Goal: Task Accomplishment & Management: Use online tool/utility

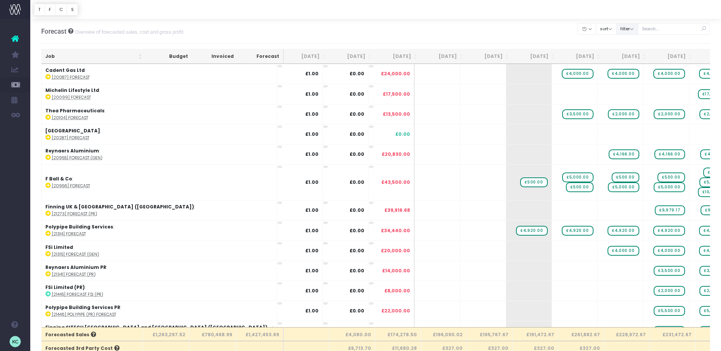
click at [636, 31] on button "filter" at bounding box center [627, 29] width 22 height 12
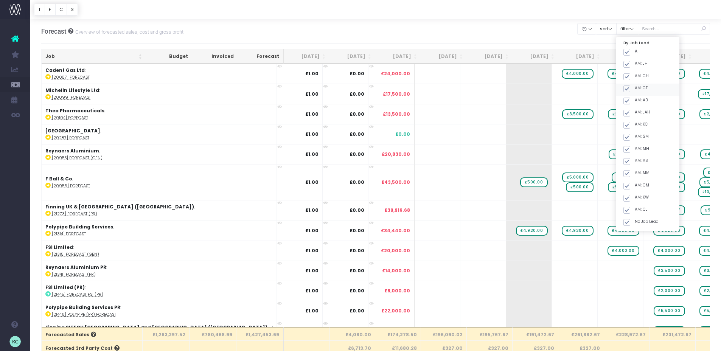
drag, startPoint x: 636, startPoint y: 51, endPoint x: 638, endPoint y: 89, distance: 37.1
click at [630, 51] on span at bounding box center [627, 52] width 7 height 7
click at [636, 51] on input "All" at bounding box center [637, 50] width 5 height 5
checkbox input "false"
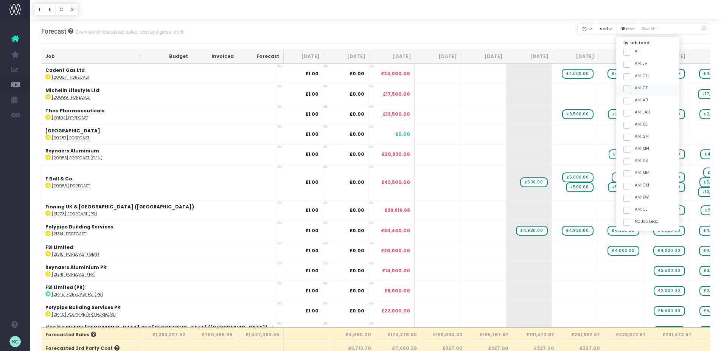
checkbox input "false"
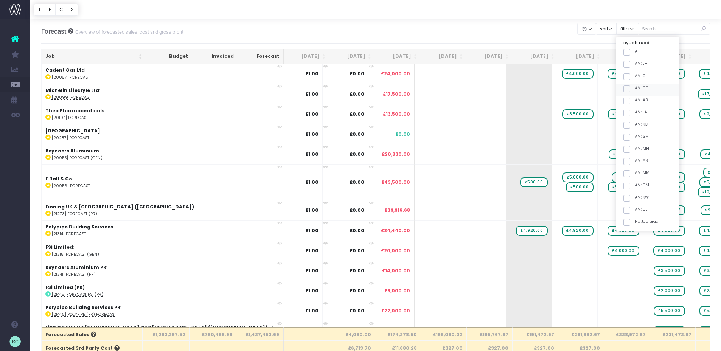
checkbox input "false"
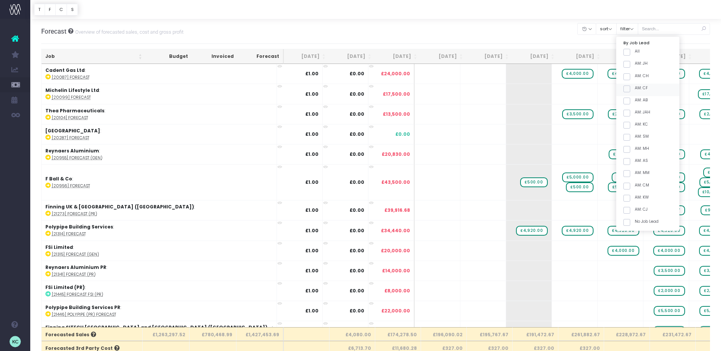
checkbox input "false"
click at [630, 126] on span at bounding box center [627, 125] width 7 height 7
click at [636, 126] on input "AM: KC" at bounding box center [637, 123] width 5 height 5
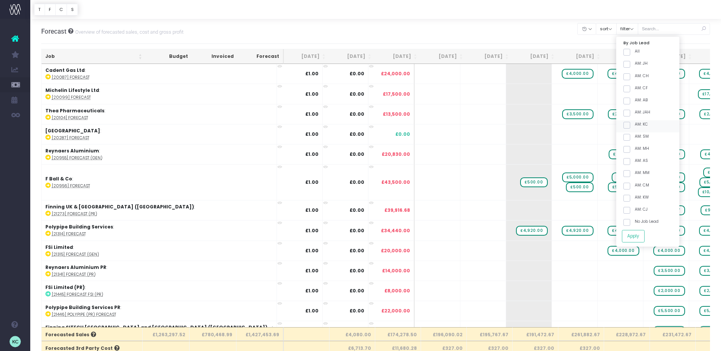
checkbox input "true"
click at [638, 138] on label "AM: SM" at bounding box center [636, 137] width 25 height 6
click at [638, 138] on input "AM: SM" at bounding box center [637, 136] width 5 height 5
checkbox input "true"
click at [643, 234] on button "Apply" at bounding box center [633, 236] width 23 height 12
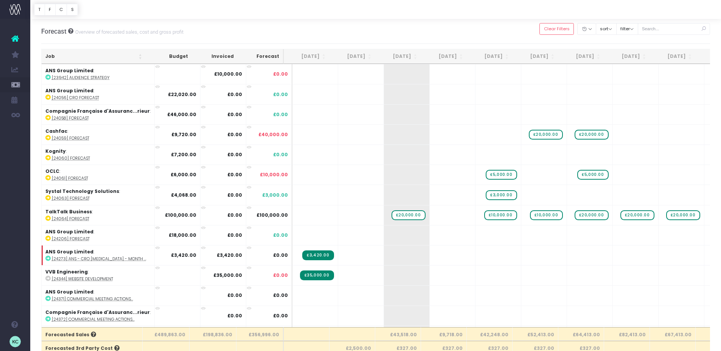
click at [104, 56] on th "Job" at bounding box center [94, 56] width 104 height 15
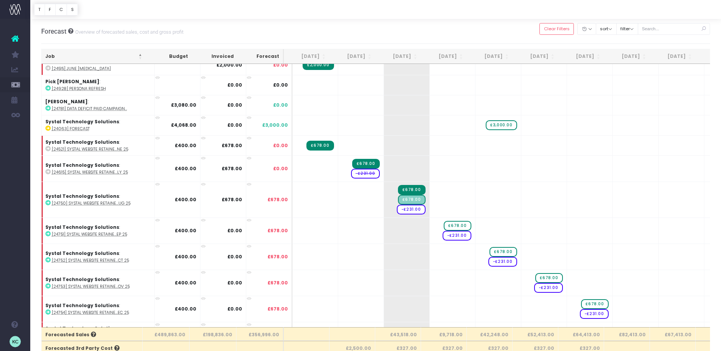
scroll to position [1456, 0]
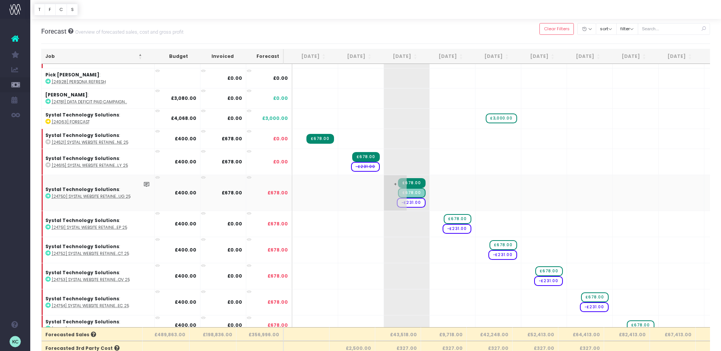
click at [409, 194] on span "£678.00" at bounding box center [411, 193] width 27 height 10
click at [403, 194] on span "£678.00" at bounding box center [411, 193] width 27 height 10
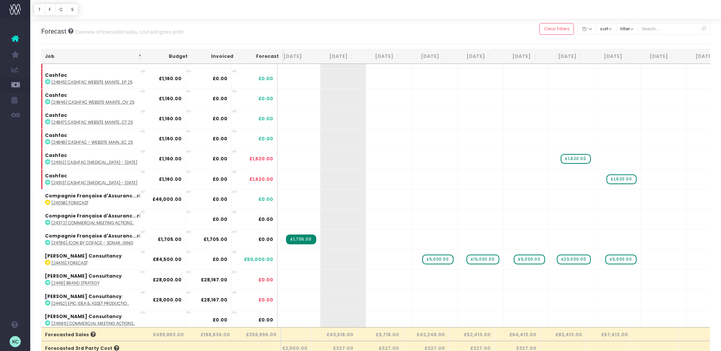
scroll to position [615, 68]
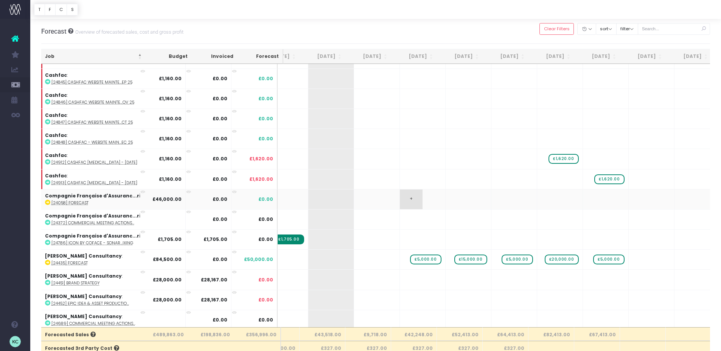
click at [407, 199] on span "+" at bounding box center [411, 200] width 23 height 20
click at [403, 200] on span "+" at bounding box center [411, 200] width 23 height 20
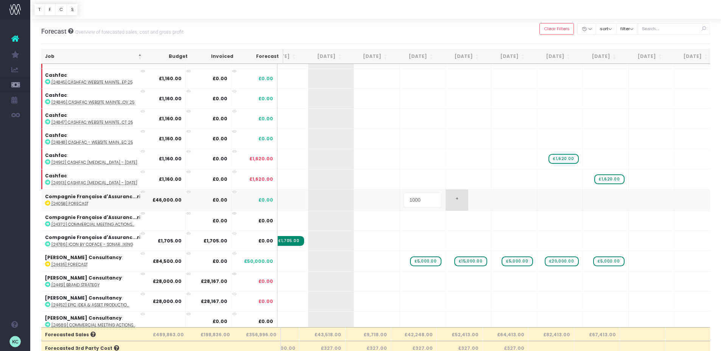
type input "10000"
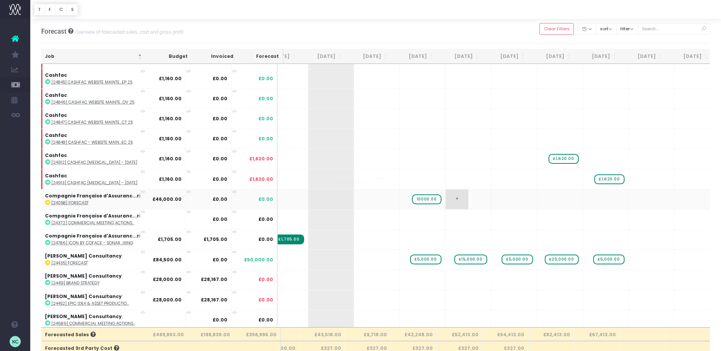
click at [452, 201] on body "Oh my... this is bad. [PERSON_NAME] wasn't able to load this page. Please conta…" at bounding box center [360, 175] width 721 height 351
click at [450, 201] on span "+" at bounding box center [457, 200] width 23 height 20
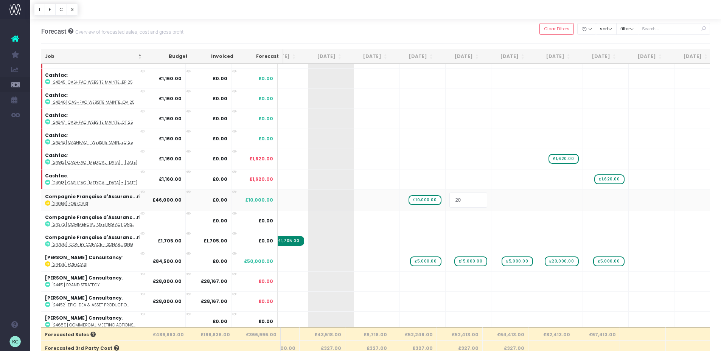
type input "2"
type input "10000"
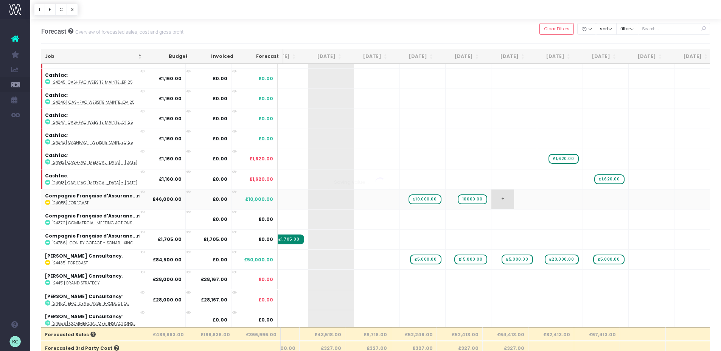
click at [493, 203] on body "Oh my... this is bad. [PERSON_NAME] wasn't able to load this page. Please conta…" at bounding box center [360, 175] width 721 height 351
click at [494, 203] on span "+" at bounding box center [502, 200] width 23 height 20
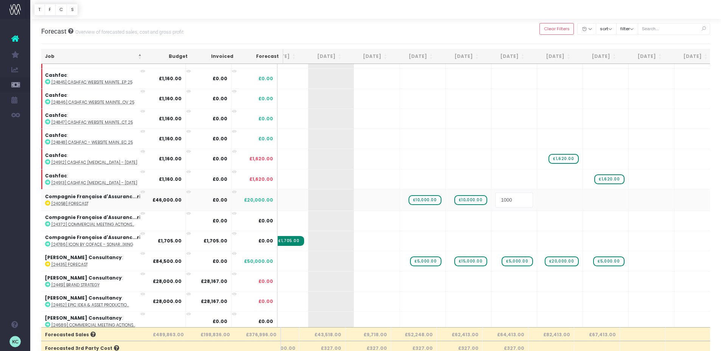
type input "10000"
click at [510, 220] on body "Oh my... this is bad. [PERSON_NAME] wasn't able to load this page. Please conta…" at bounding box center [360, 175] width 721 height 351
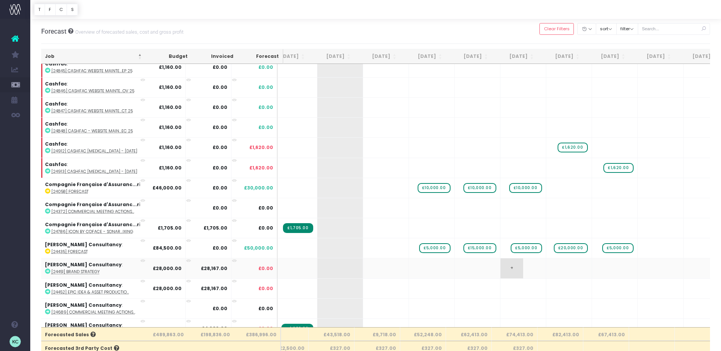
scroll to position [0, 58]
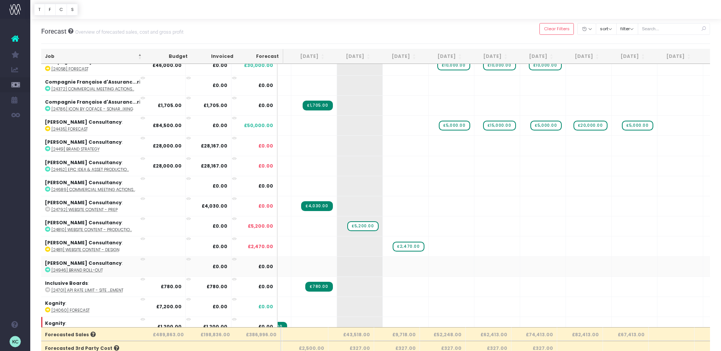
click at [143, 266] on icon at bounding box center [146, 266] width 6 height 6
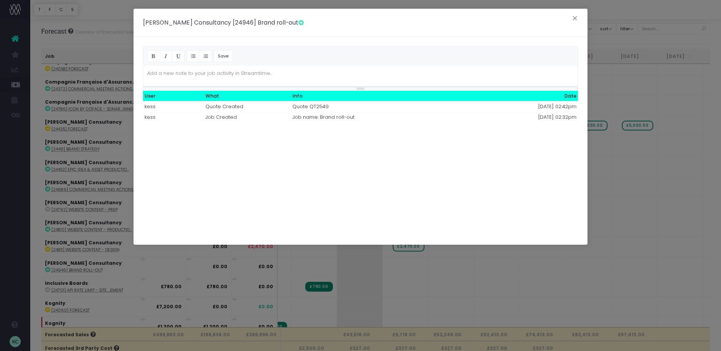
click at [311, 104] on td "Quote QT2549" at bounding box center [395, 106] width 209 height 11
click at [299, 23] on icon at bounding box center [301, 22] width 5 height 5
click at [573, 17] on button "×" at bounding box center [575, 19] width 16 height 12
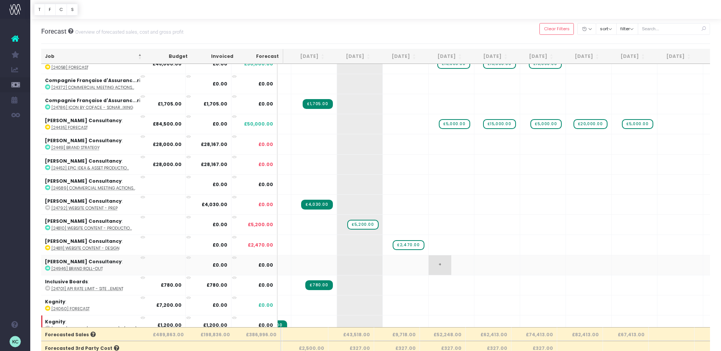
scroll to position [0, 45]
click at [437, 266] on span "+" at bounding box center [441, 265] width 23 height 20
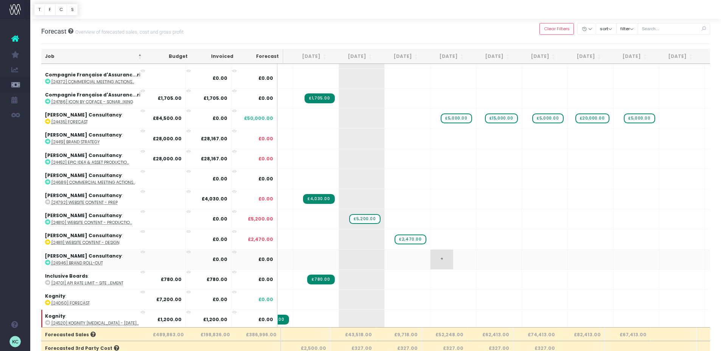
scroll to position [759, 45]
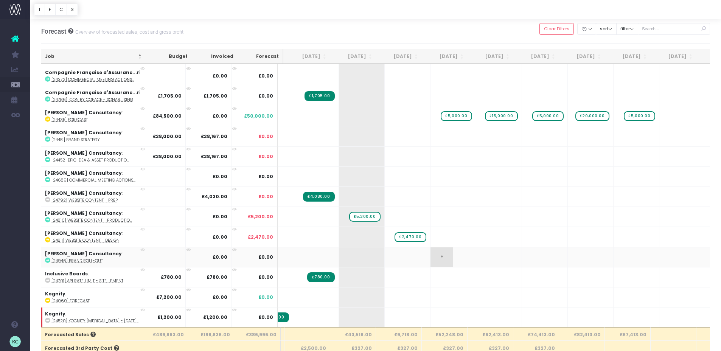
click at [434, 260] on span "+" at bounding box center [442, 257] width 23 height 20
click at [434, 258] on span "+" at bounding box center [442, 257] width 23 height 20
type input "7670"
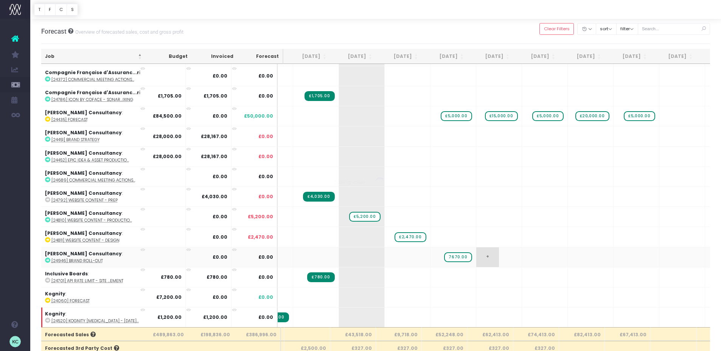
click at [476, 250] on body "Oh my... this is bad. [PERSON_NAME] wasn't able to load this page. Please conta…" at bounding box center [360, 175] width 721 height 351
click at [447, 114] on span "£5,000.00" at bounding box center [456, 116] width 31 height 10
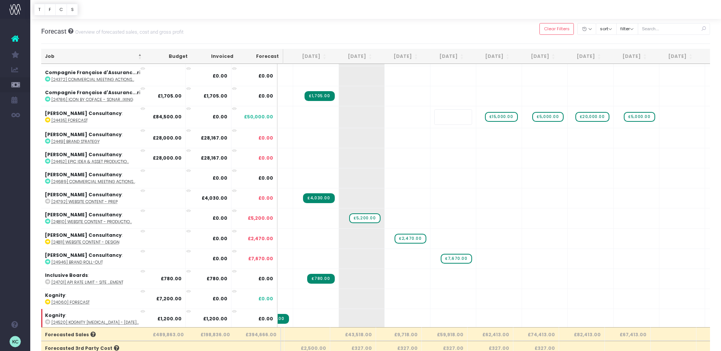
click at [457, 36] on body "Oh my... this is bad. [PERSON_NAME] wasn't able to load this page. Please conta…" at bounding box center [360, 175] width 721 height 351
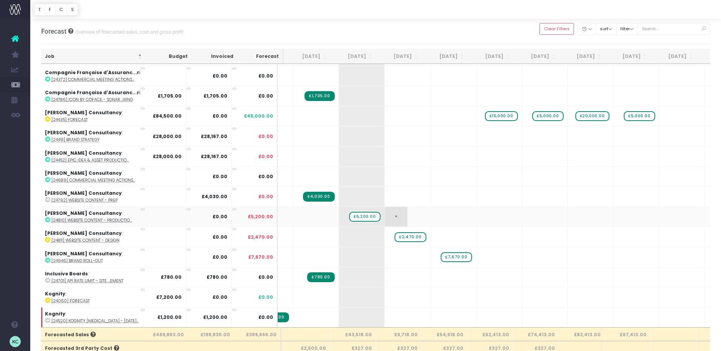
click at [393, 219] on span "+" at bounding box center [396, 217] width 23 height 20
type input "4000"
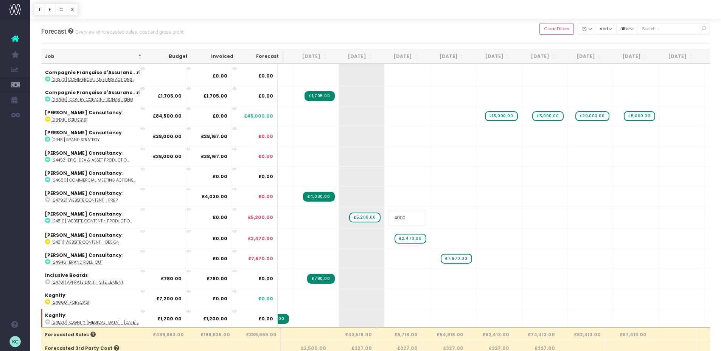
click at [718, 213] on body "Oh my... this is bad. [PERSON_NAME] wasn't able to load this page. Please conta…" at bounding box center [360, 175] width 721 height 351
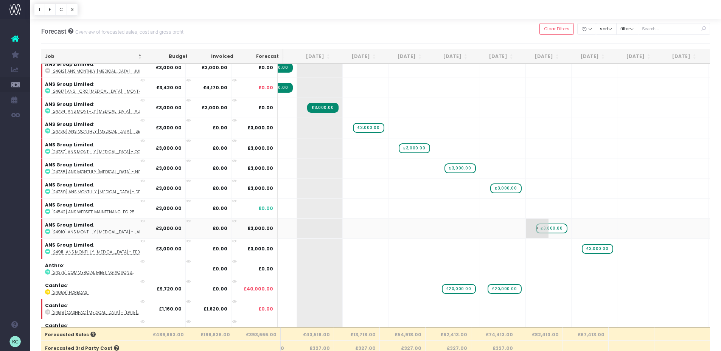
scroll to position [0, 92]
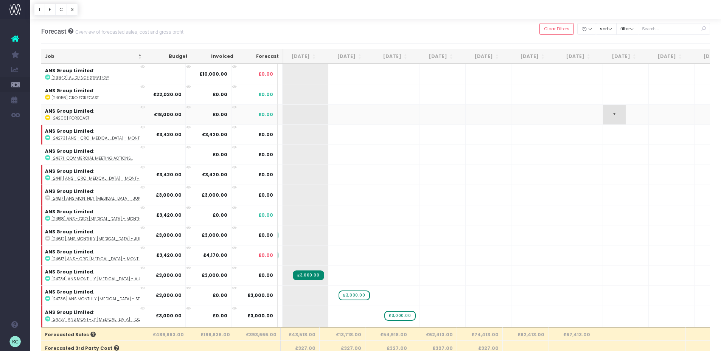
click at [606, 114] on span "+" at bounding box center [614, 115] width 23 height 20
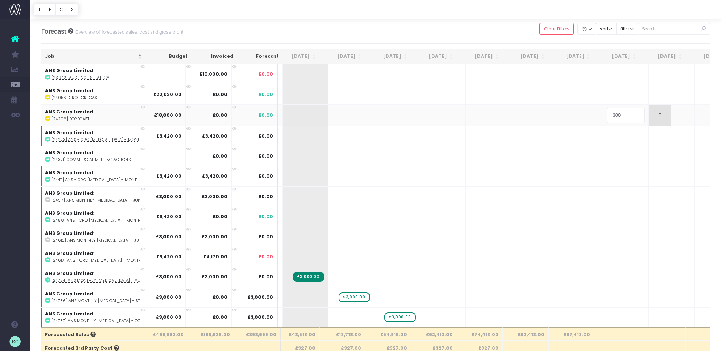
type input "3000"
click at [491, 34] on body "Oh my... this is bad. [PERSON_NAME] wasn't able to load this page. Please conta…" at bounding box center [360, 175] width 721 height 351
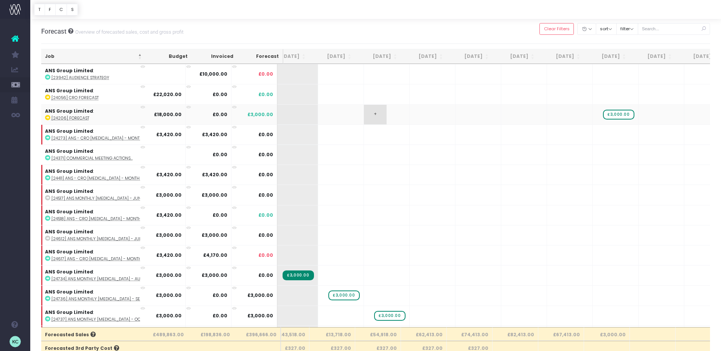
click at [369, 115] on span "+" at bounding box center [375, 115] width 23 height 20
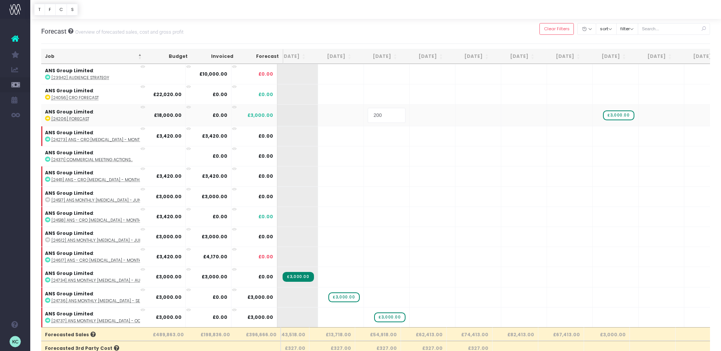
type input "2000"
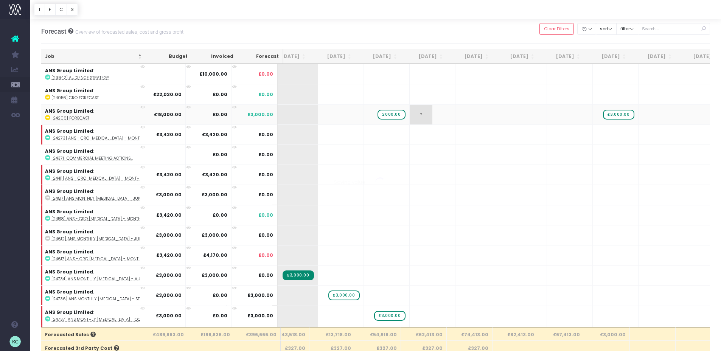
click at [410, 117] on body "Oh my... this is bad. [PERSON_NAME] wasn't able to load this page. Please conta…" at bounding box center [360, 175] width 721 height 351
click at [410, 117] on div at bounding box center [360, 175] width 721 height 351
click at [412, 116] on span "+" at bounding box center [421, 115] width 23 height 20
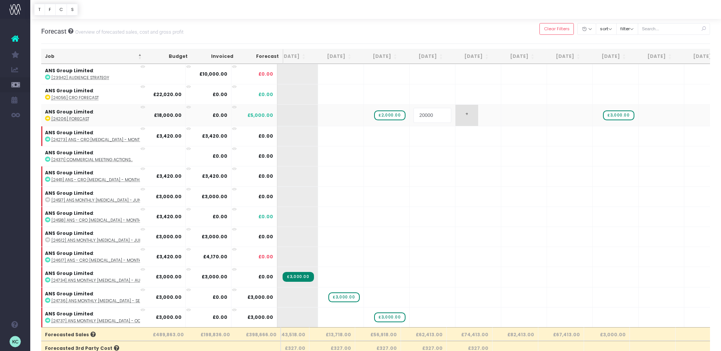
type input "2000"
click at [455, 117] on body "Oh my... this is bad. [PERSON_NAME] wasn't able to load this page. Please conta…" at bounding box center [360, 175] width 721 height 351
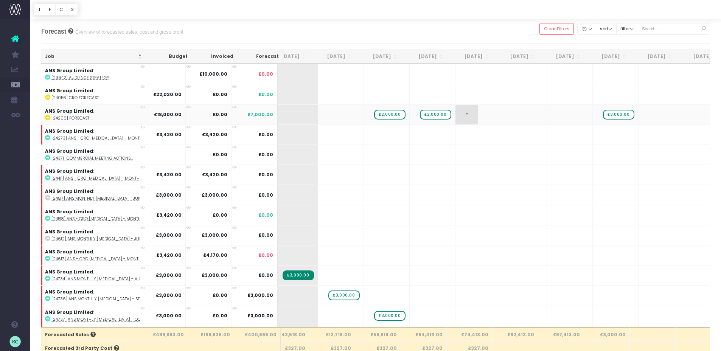
click at [457, 117] on span "+" at bounding box center [467, 115] width 23 height 20
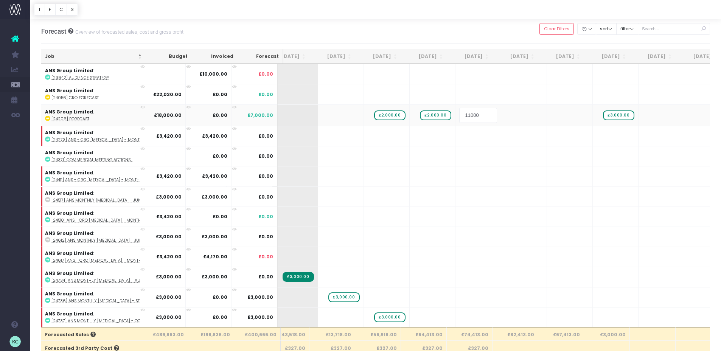
type input "1"
type input "2000"
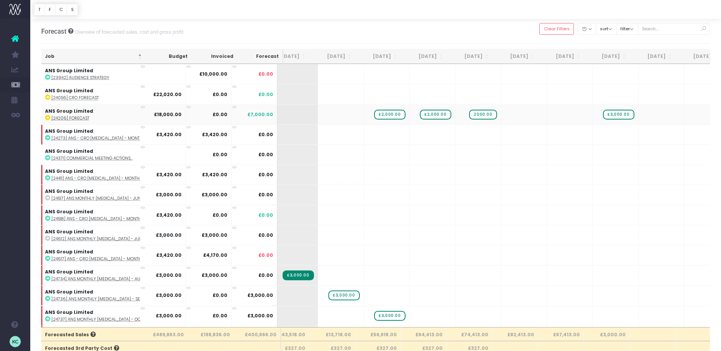
click at [486, 42] on body "Oh my... this is bad. [PERSON_NAME] wasn't able to load this page. Please conta…" at bounding box center [360, 175] width 721 height 351
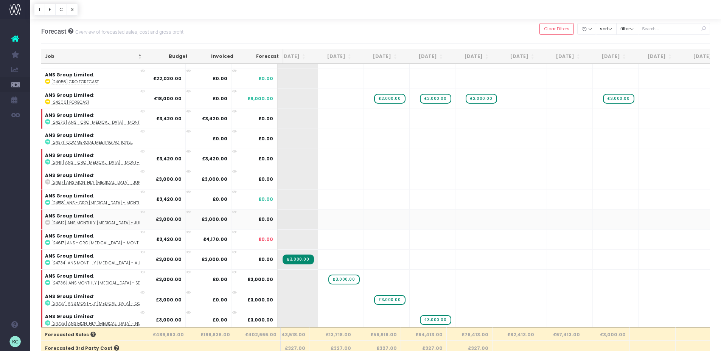
scroll to position [0, 112]
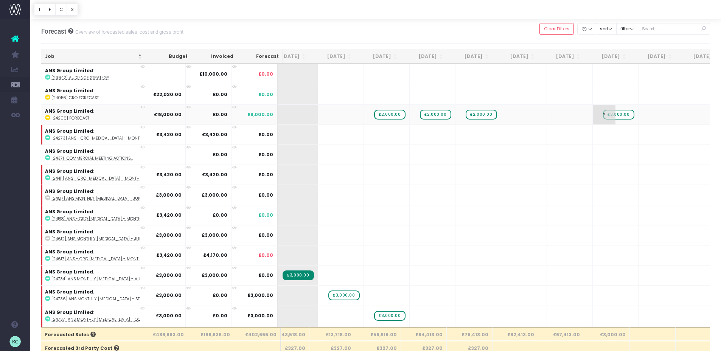
click at [614, 114] on span "£3,000.00" at bounding box center [618, 115] width 31 height 10
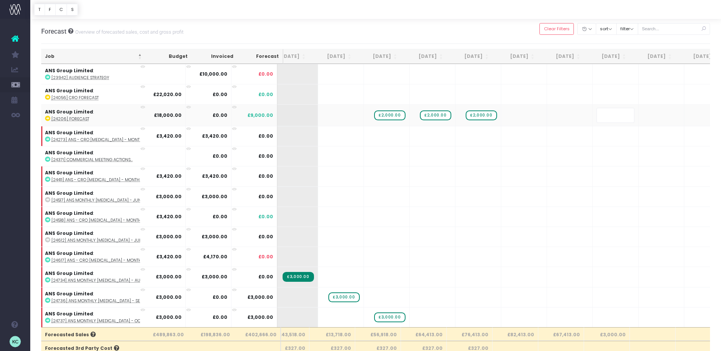
click at [463, 37] on body "Oh my... this is bad. [PERSON_NAME] wasn't able to load this page. Please conta…" at bounding box center [360, 175] width 721 height 351
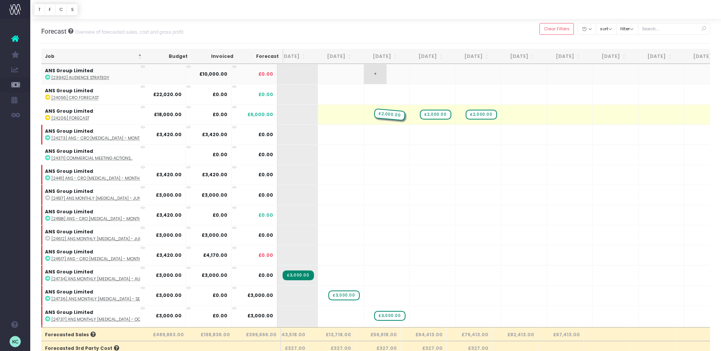
drag, startPoint x: 389, startPoint y: 114, endPoint x: 384, endPoint y: 74, distance: 40.4
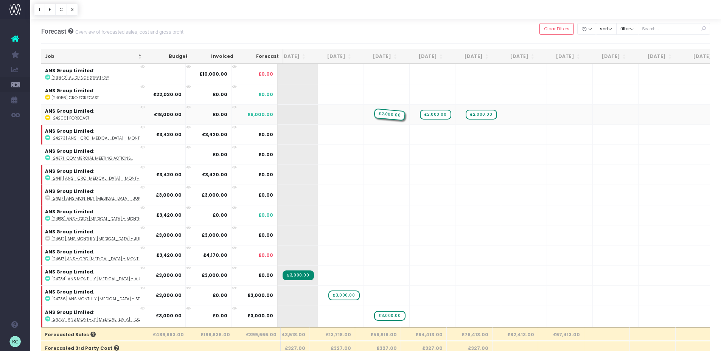
drag, startPoint x: 389, startPoint y: 115, endPoint x: 389, endPoint y: 106, distance: 9.1
click at [389, 116] on span "£2,000.00" at bounding box center [389, 115] width 31 height 10
click at [432, 115] on span "£2,000.00" at bounding box center [435, 115] width 31 height 10
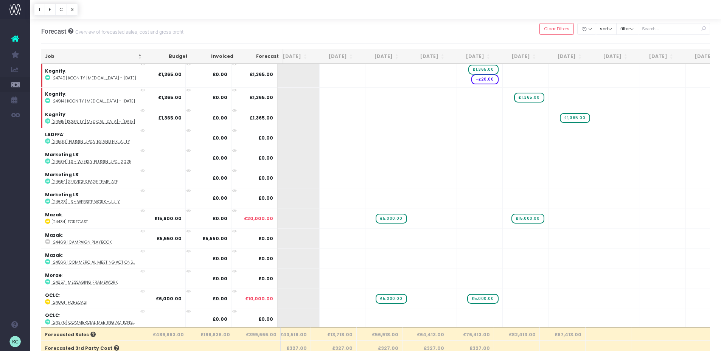
scroll to position [1154, 110]
click at [524, 222] on span "£15,000.00" at bounding box center [528, 220] width 33 height 10
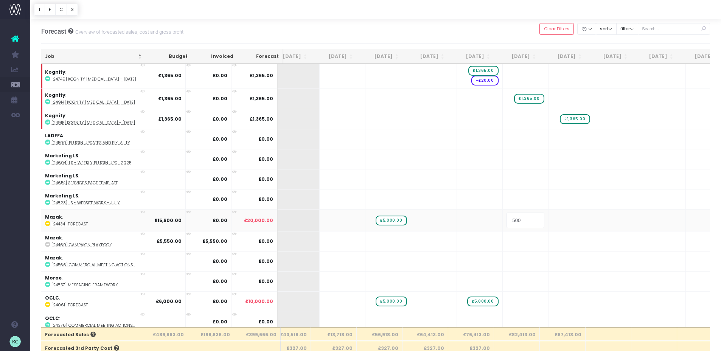
type input "5000"
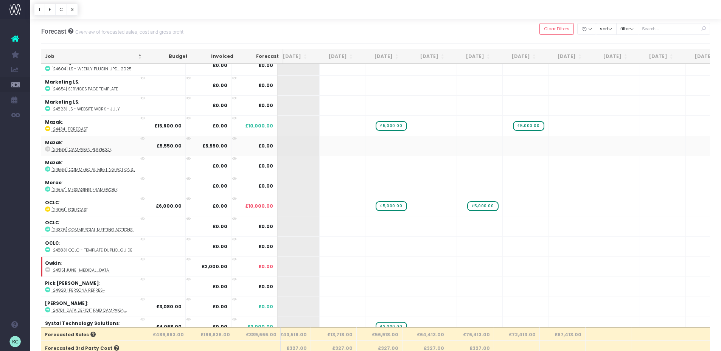
scroll to position [1249, 110]
click at [383, 204] on span "£5,000.00" at bounding box center [391, 206] width 31 height 10
click at [481, 205] on span "£5,000.00" at bounding box center [482, 206] width 31 height 10
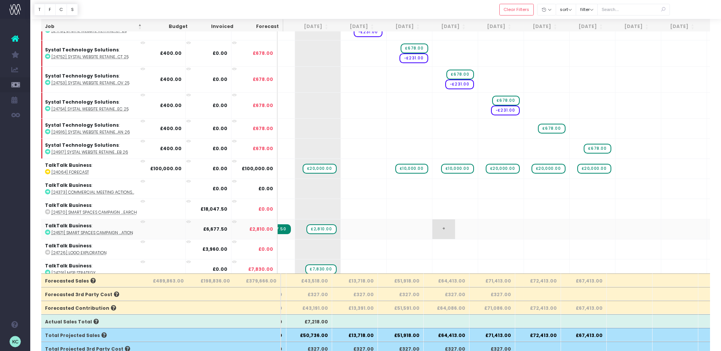
scroll to position [0, 0]
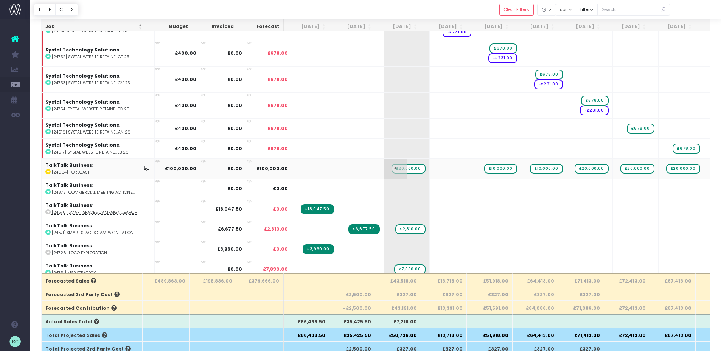
click at [409, 169] on span "£20,000.00" at bounding box center [409, 169] width 34 height 10
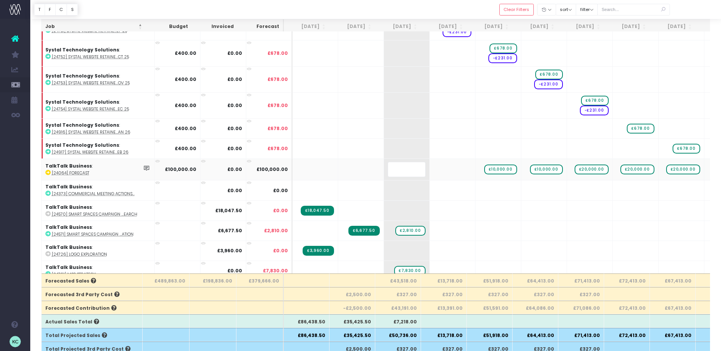
click at [442, 10] on div at bounding box center [375, 9] width 691 height 19
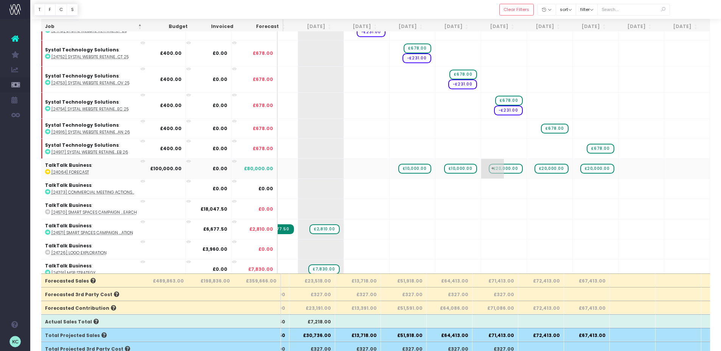
click at [502, 168] on span "£20,000.00" at bounding box center [506, 169] width 34 height 10
type input "10000"
click at [550, 168] on span "£20,000.00" at bounding box center [552, 169] width 34 height 10
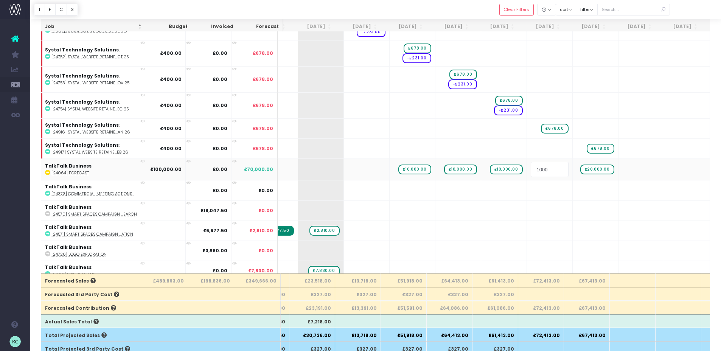
type input "10000"
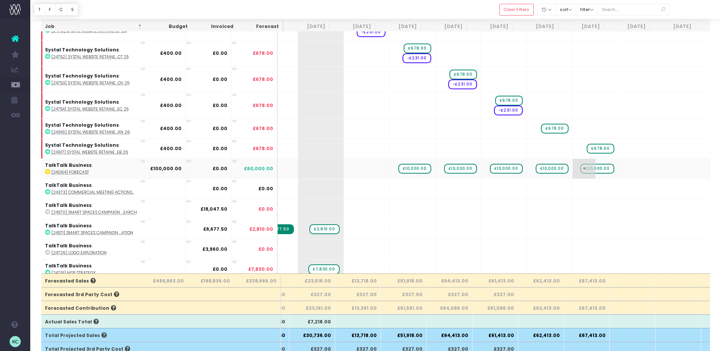
click at [596, 167] on span "£20,000.00" at bounding box center [597, 169] width 34 height 10
type input "10000"
click at [0, 0] on span "+" at bounding box center [0, 0] width 0 height 0
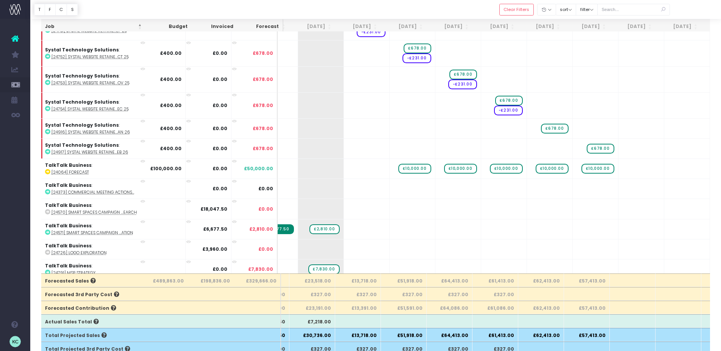
click at [0, 0] on span "+" at bounding box center [0, 0] width 0 height 0
type input "10000"
click at [587, 204] on body "Oh my... this is bad. [PERSON_NAME] wasn't able to load this page. Please conta…" at bounding box center [360, 121] width 721 height 351
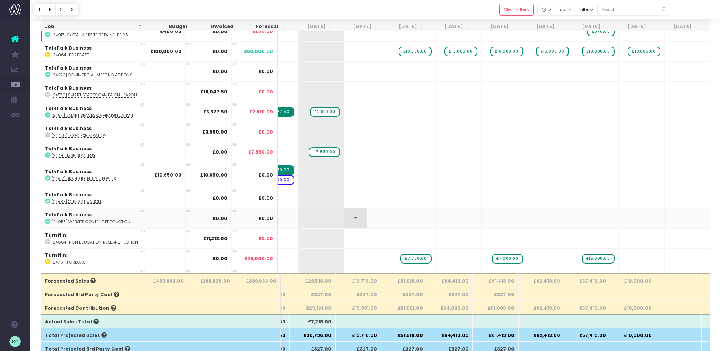
click at [353, 221] on span "+" at bounding box center [355, 218] width 23 height 20
type input "7500"
click at [390, 219] on body "Oh my... this is bad. [PERSON_NAME] wasn't able to load this page. Please conta…" at bounding box center [360, 121] width 721 height 351
click at [393, 220] on span "+" at bounding box center [401, 218] width 23 height 20
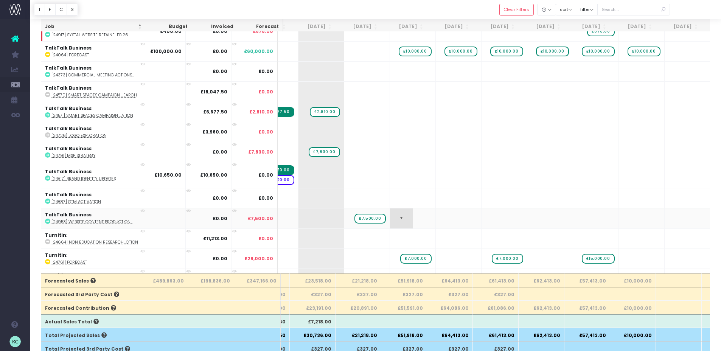
click at [393, 220] on span "+" at bounding box center [401, 218] width 23 height 20
type input "7500"
click at [715, 271] on body "Oh my... this is bad. [PERSON_NAME] wasn't able to load this page. Please conta…" at bounding box center [360, 121] width 721 height 351
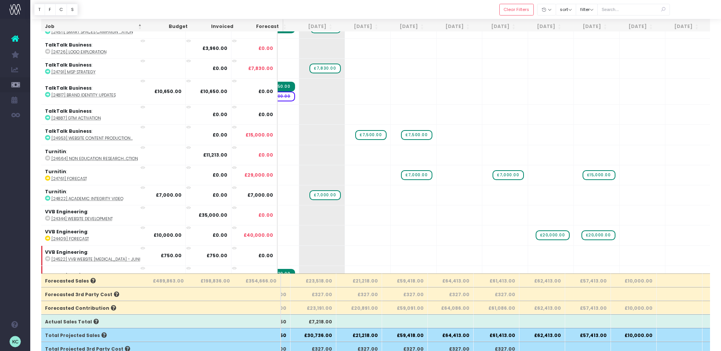
scroll to position [1805, 85]
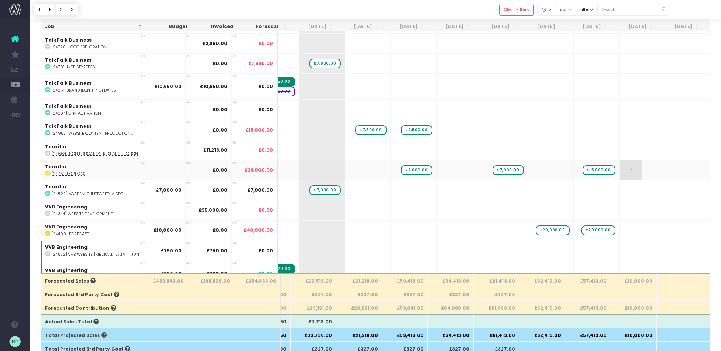
click at [625, 172] on span "+" at bounding box center [631, 170] width 23 height 20
type input "15000"
click at [714, 263] on body "Oh my... this is bad. [PERSON_NAME] wasn't able to load this page. Please conta…" at bounding box center [360, 121] width 721 height 351
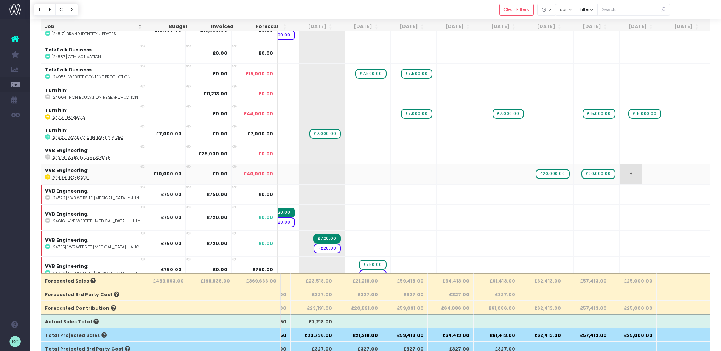
scroll to position [1862, 85]
drag, startPoint x: 602, startPoint y: 175, endPoint x: 657, endPoint y: 176, distance: 54.9
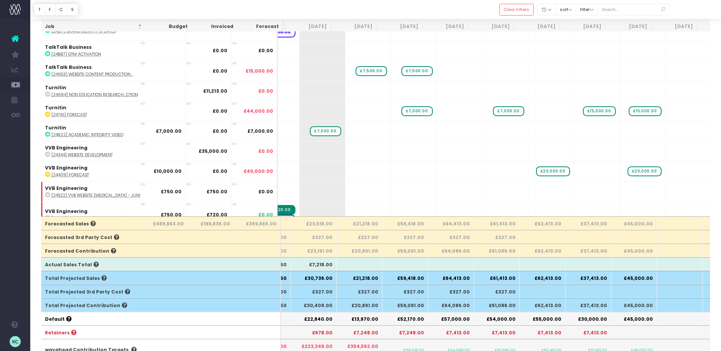
scroll to position [1807, 84]
click at [444, 111] on span "+" at bounding box center [448, 111] width 23 height 20
type input "10000"
click at [484, 124] on body "Oh my... this is bad. [PERSON_NAME] wasn't able to load this page. Please conta…" at bounding box center [360, 64] width 721 height 351
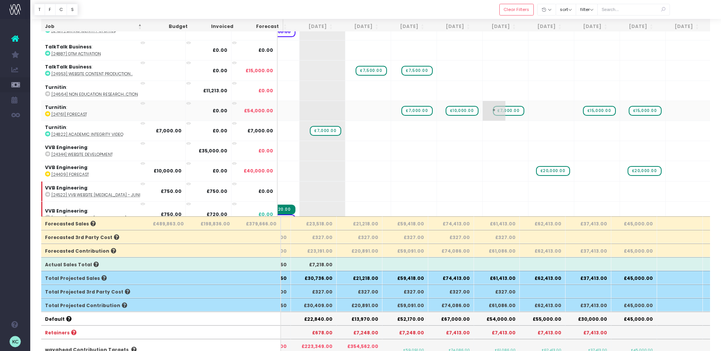
click at [503, 111] on span "£7,000.00" at bounding box center [508, 111] width 31 height 10
type input "10000"
click at [530, 113] on span "+" at bounding box center [540, 111] width 23 height 20
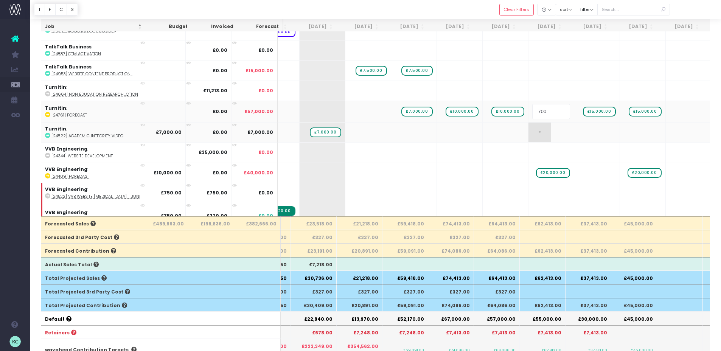
type input "7000"
click at [586, 129] on body "Oh my... this is bad. [PERSON_NAME] wasn't able to load this page. Please conta…" at bounding box center [360, 64] width 721 height 351
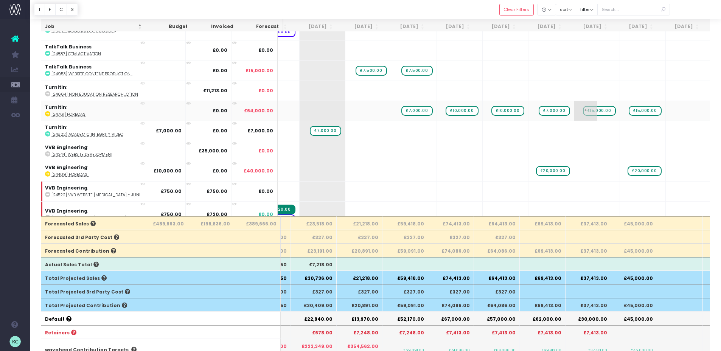
click at [594, 114] on span "£15,000.00" at bounding box center [599, 111] width 33 height 10
click at [641, 111] on span "£15,000.00" at bounding box center [645, 111] width 33 height 10
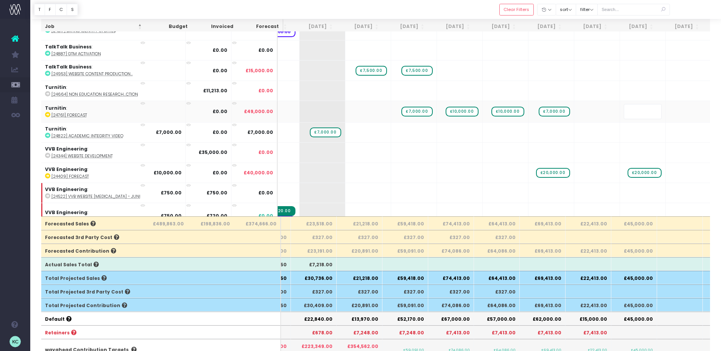
click at [613, 221] on body "Oh my... this is bad. [PERSON_NAME] wasn't able to load this page. Please conta…" at bounding box center [360, 64] width 721 height 351
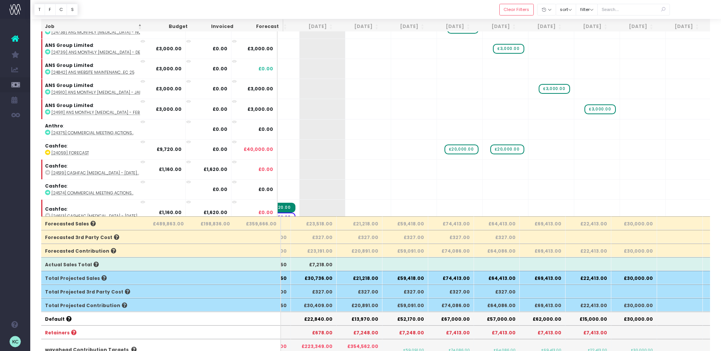
scroll to position [0, 84]
